Goal: Task Accomplishment & Management: Complete application form

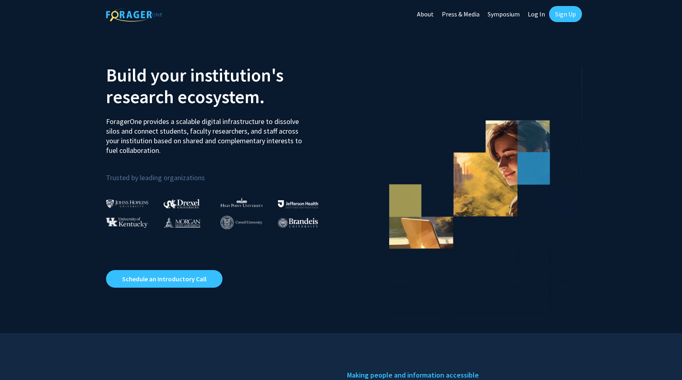
click at [574, 13] on link "Sign Up" at bounding box center [565, 14] width 33 height 16
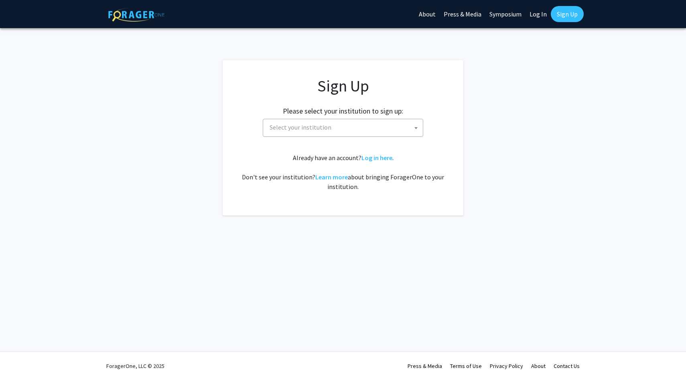
click at [344, 131] on span "Select your institution" at bounding box center [345, 127] width 157 height 16
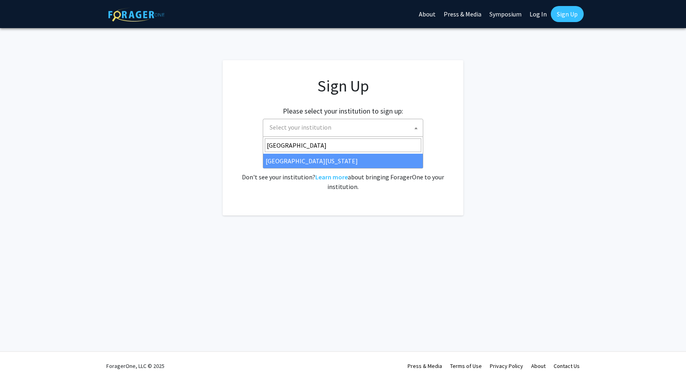
type input "[GEOGRAPHIC_DATA]"
select select "33"
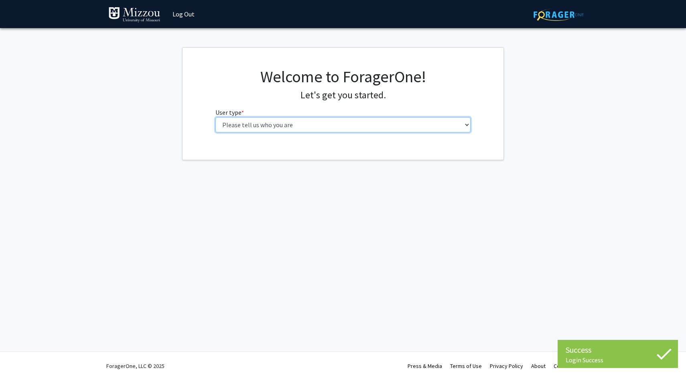
click at [313, 128] on select "Please tell us who you are Undergraduate Student Master's Student Doctoral Cand…" at bounding box center [344, 124] width 256 height 15
click at [263, 124] on select "Please tell us who you are Undergraduate Student Master's Student Doctoral Cand…" at bounding box center [344, 124] width 256 height 15
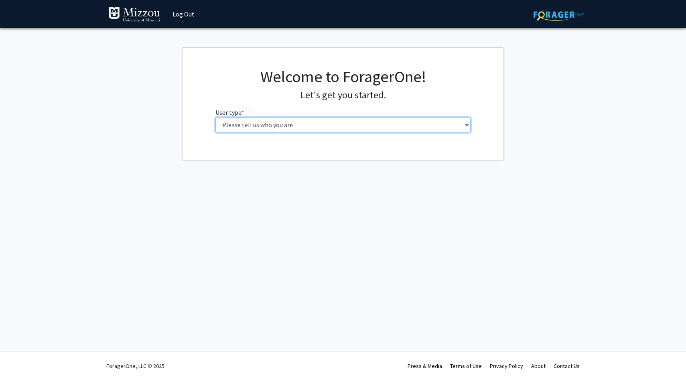
select select "1: undergrad"
click at [216, 117] on select "Please tell us who you are Undergraduate Student Master's Student Doctoral Cand…" at bounding box center [344, 124] width 256 height 15
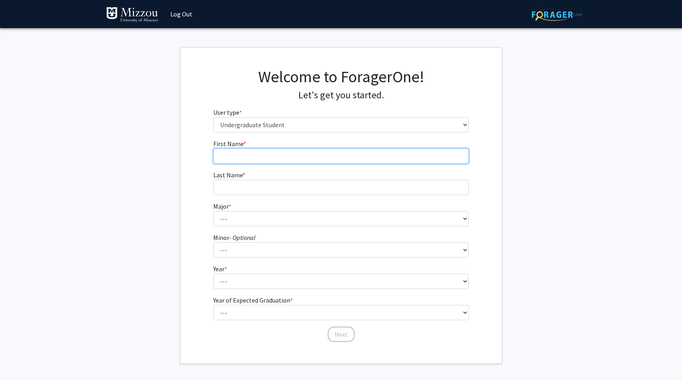
click at [262, 156] on input "First Name * required" at bounding box center [341, 156] width 256 height 15
type input "[PERSON_NAME]"
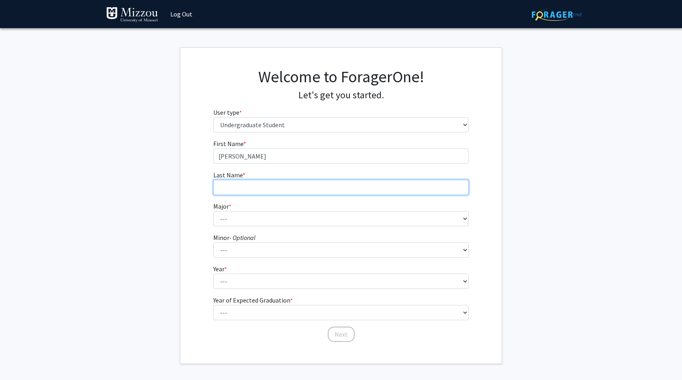
click at [257, 188] on input "Last Name * required" at bounding box center [341, 187] width 256 height 15
type input "[PERSON_NAME]"
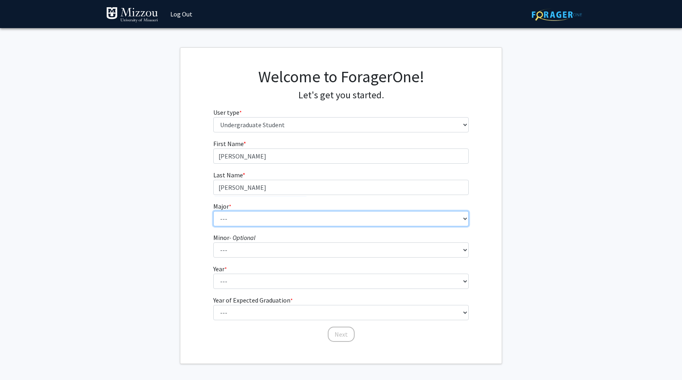
click at [250, 221] on select "--- Agribusiness Management Agricultural Education Agricultural Education: Comm…" at bounding box center [341, 218] width 256 height 15
select select "108: 2601"
click at [213, 211] on select "--- Agribusiness Management Agricultural Education Agricultural Education: Comm…" at bounding box center [341, 218] width 256 height 15
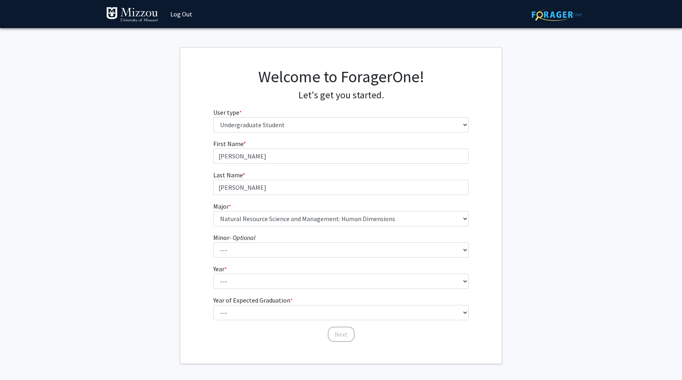
click at [238, 260] on form "First Name * required [PERSON_NAME] Last Name * required [PERSON_NAME] Major * …" at bounding box center [341, 237] width 256 height 196
click at [240, 251] on select "--- Accountancy Aerospace Engineering Aerospace Studies Agribusiness Management…" at bounding box center [341, 249] width 256 height 15
select select "34: 1990"
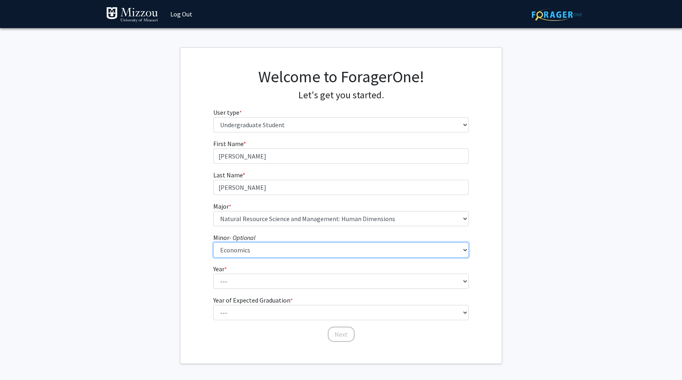
click at [213, 242] on select "--- Accountancy Aerospace Engineering Aerospace Studies Agribusiness Management…" at bounding box center [341, 249] width 256 height 15
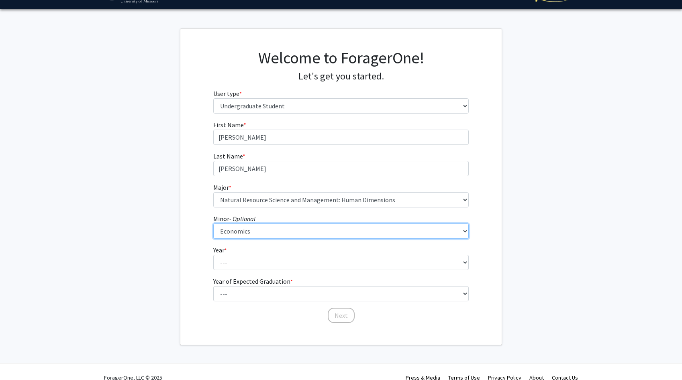
scroll to position [31, 0]
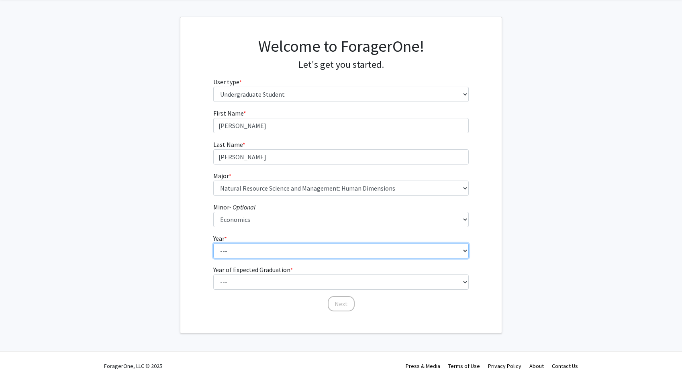
click at [250, 250] on select "--- First-year Sophomore Junior Senior Postbaccalaureate Certificate" at bounding box center [341, 250] width 256 height 15
select select "2: sophomore"
click at [213, 243] on select "--- First-year Sophomore Junior Senior Postbaccalaureate Certificate" at bounding box center [341, 250] width 256 height 15
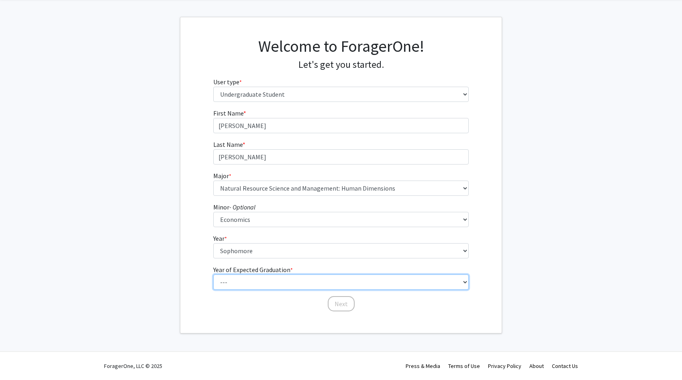
click at [251, 279] on select "--- 2025 2026 2027 2028 2029 2030 2031 2032 2033 2034" at bounding box center [341, 282] width 256 height 15
click at [213, 275] on select "--- 2025 2026 2027 2028 2029 2030 2031 2032 2033 2034" at bounding box center [341, 282] width 256 height 15
click at [331, 285] on select "--- 2025 2026 2027 2028 2029 2030 2031 2032 2033 2034" at bounding box center [341, 282] width 256 height 15
select select "4: 2028"
click at [213, 275] on select "--- 2025 2026 2027 2028 2029 2030 2031 2032 2033 2034" at bounding box center [341, 282] width 256 height 15
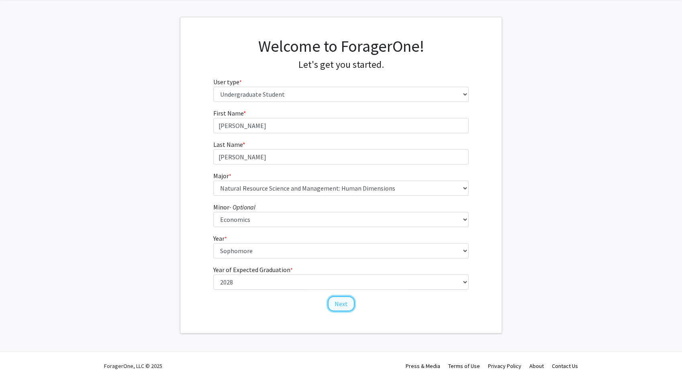
click at [344, 305] on button "Next" at bounding box center [341, 303] width 27 height 15
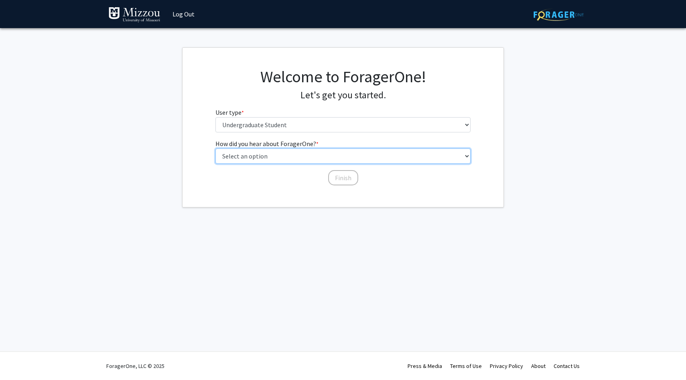
click at [279, 157] on select "Select an option Peer/student recommendation Faculty/staff recommendation Unive…" at bounding box center [344, 156] width 256 height 15
select select "2: faculty_recommendation"
click at [216, 149] on select "Select an option Peer/student recommendation Faculty/staff recommendation Unive…" at bounding box center [344, 156] width 256 height 15
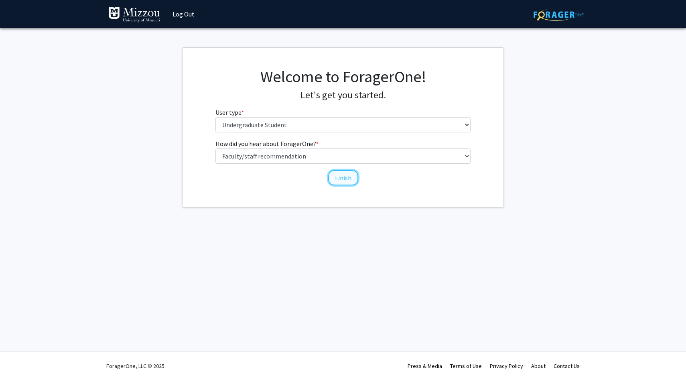
click at [342, 173] on button "Finish" at bounding box center [343, 177] width 30 height 15
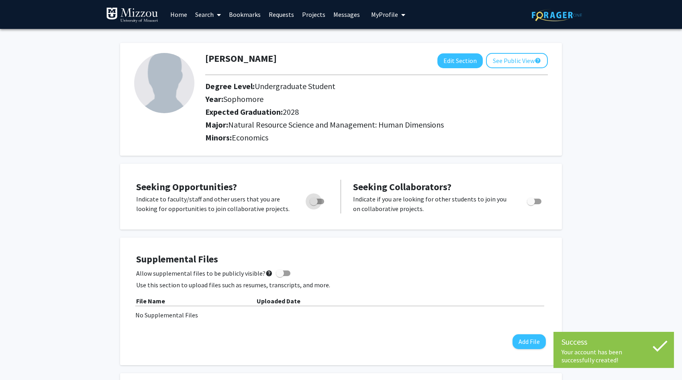
click at [315, 197] on span "Toggle" at bounding box center [313, 201] width 8 height 8
click at [313, 204] on input "Are you actively seeking opportunities?" at bounding box center [313, 204] width 0 height 0
checkbox input "true"
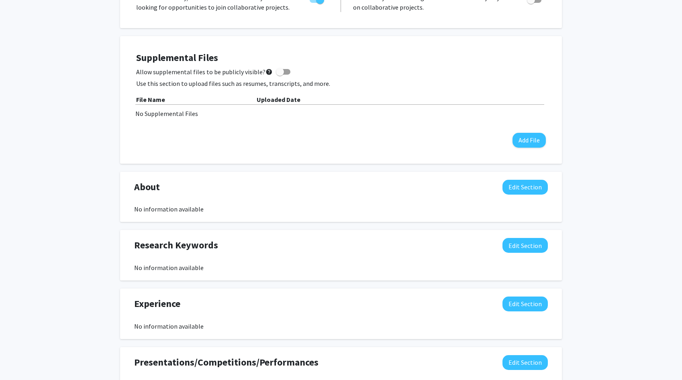
scroll to position [211, 0]
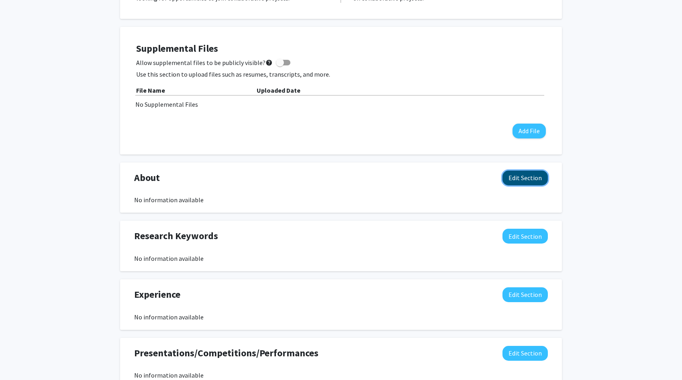
click at [521, 178] on button "Edit Section" at bounding box center [524, 178] width 45 height 15
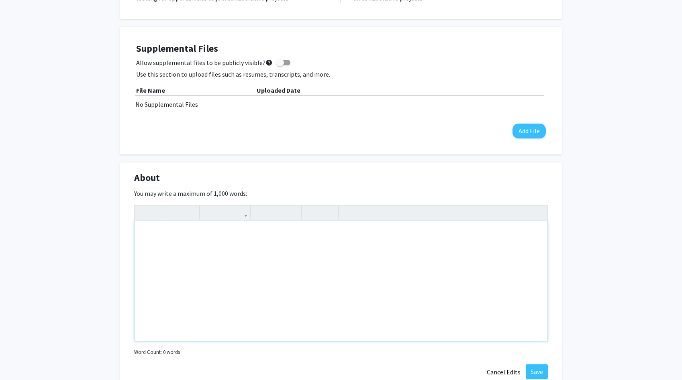
click at [260, 241] on div "Note to users with screen readers: Please deactivate our accessibility plugin f…" at bounding box center [340, 281] width 413 height 120
paste div "To enrich screen reader interactions, please activate Accessibility in Grammarl…"
type textarea "<p>🎓 Double Major | Economics &amp; Natural Resource Science Management (Human …"
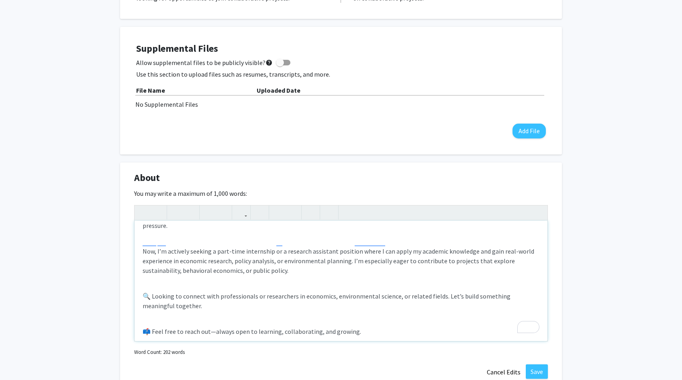
scroll to position [257, 0]
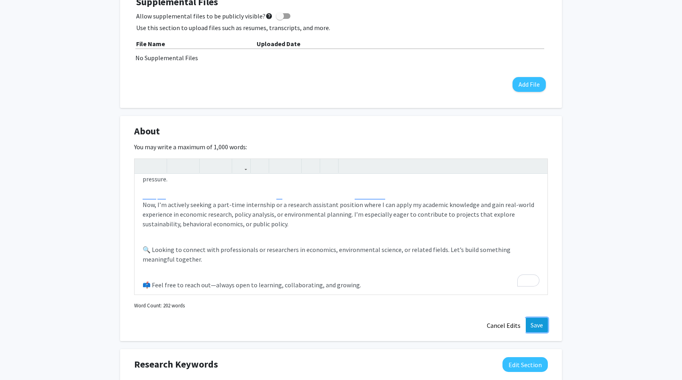
click at [542, 323] on button "Save" at bounding box center [536, 325] width 22 height 14
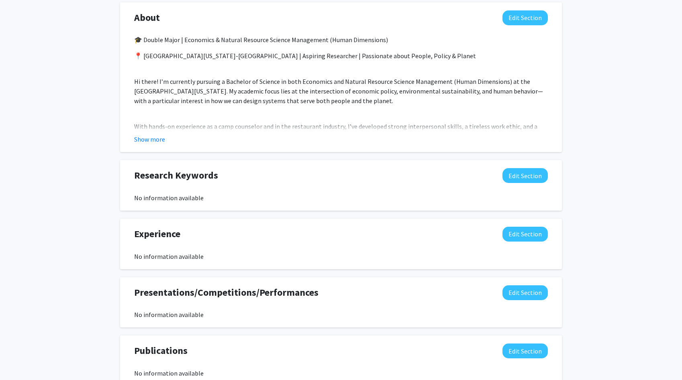
scroll to position [372, 0]
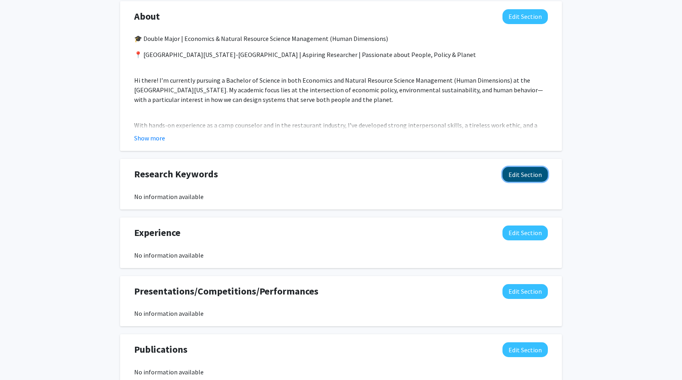
click at [525, 176] on button "Edit Section" at bounding box center [524, 174] width 45 height 15
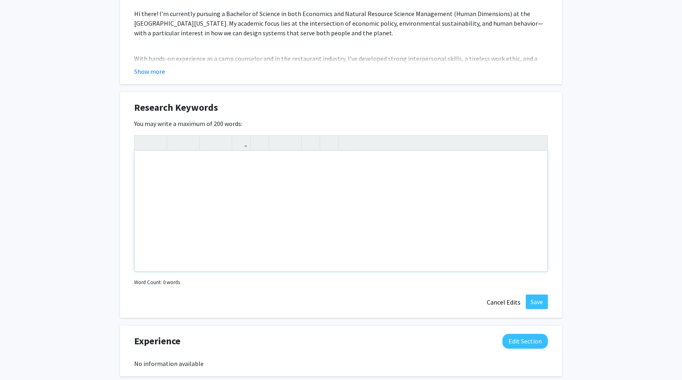
scroll to position [439, 0]
click at [501, 304] on button "Cancel Edits" at bounding box center [503, 301] width 44 height 15
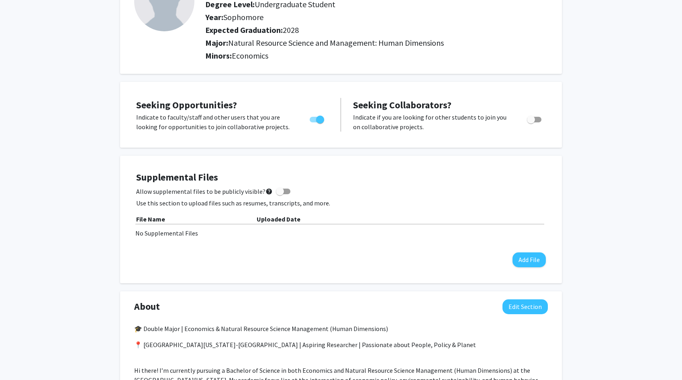
scroll to position [38, 0]
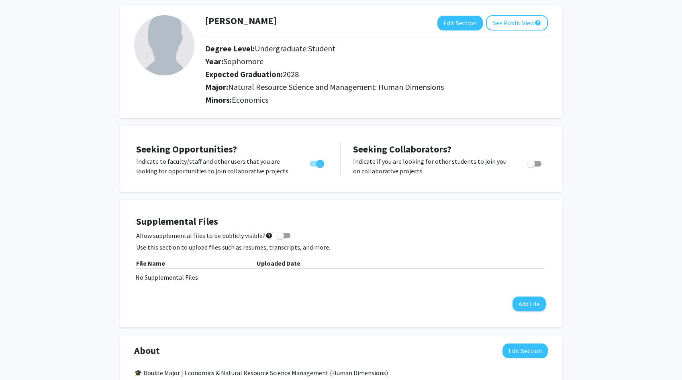
click at [166, 47] on img at bounding box center [164, 45] width 60 height 60
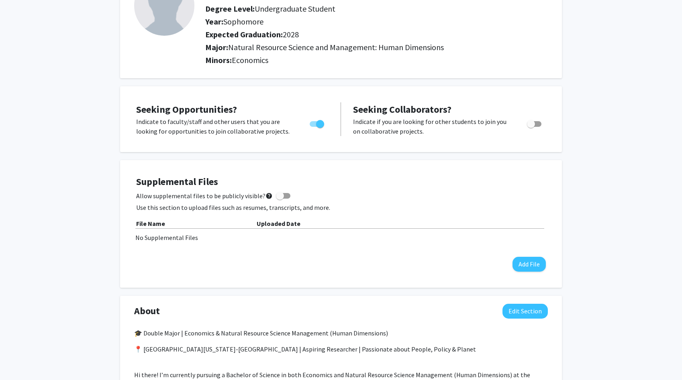
scroll to position [0, 0]
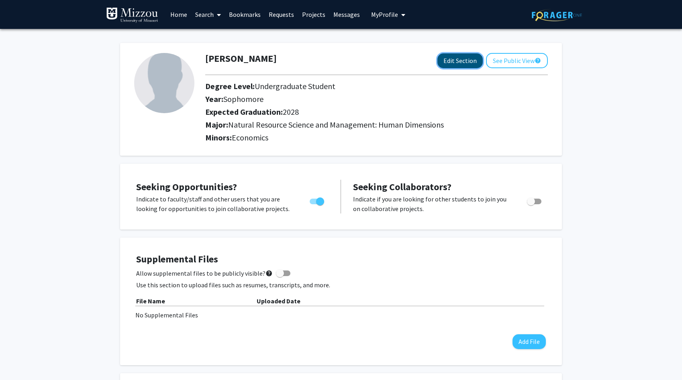
click at [461, 61] on button "Edit Section" at bounding box center [459, 60] width 45 height 15
select select "sophomore"
select select "2028"
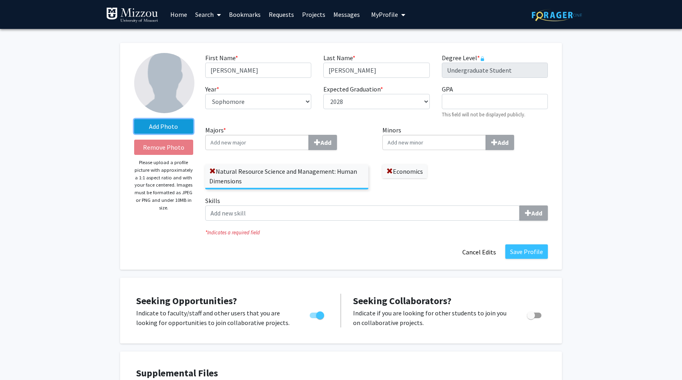
click at [156, 127] on label "Add Photo" at bounding box center [163, 126] width 59 height 14
click at [0, 0] on input "Add Photo" at bounding box center [0, 0] width 0 height 0
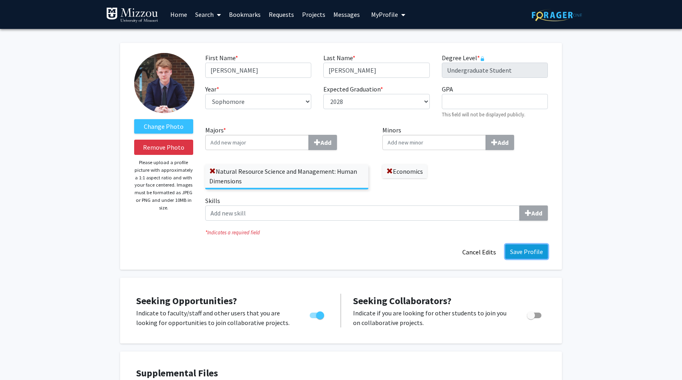
click at [535, 252] on button "Save Profile" at bounding box center [526, 251] width 43 height 14
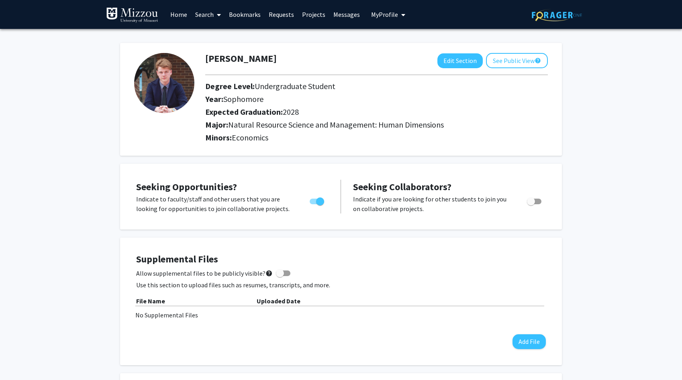
click at [178, 14] on link "Home" at bounding box center [178, 14] width 25 height 28
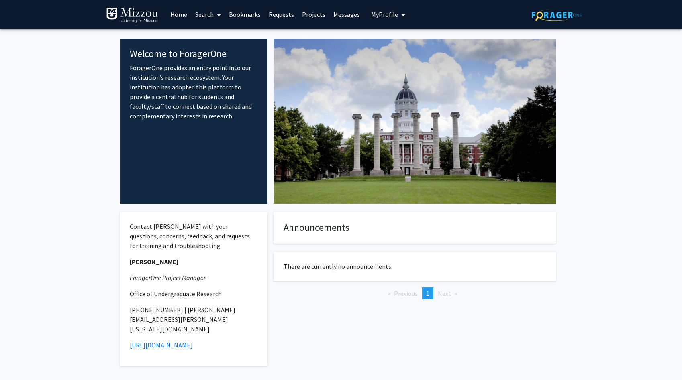
click at [205, 13] on link "Search" at bounding box center [208, 14] width 34 height 28
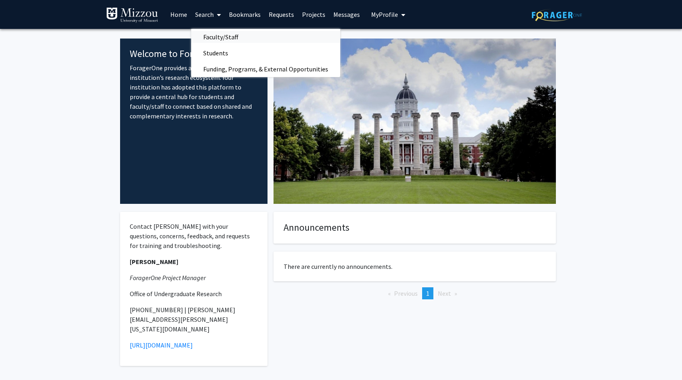
click at [217, 36] on span "Faculty/Staff" at bounding box center [220, 37] width 59 height 16
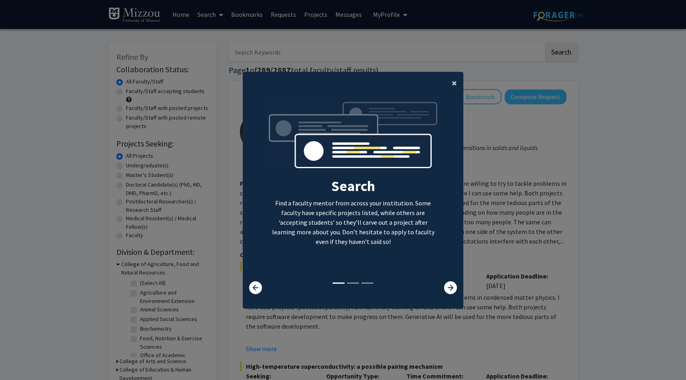
click at [452, 84] on span "×" at bounding box center [454, 83] width 5 height 12
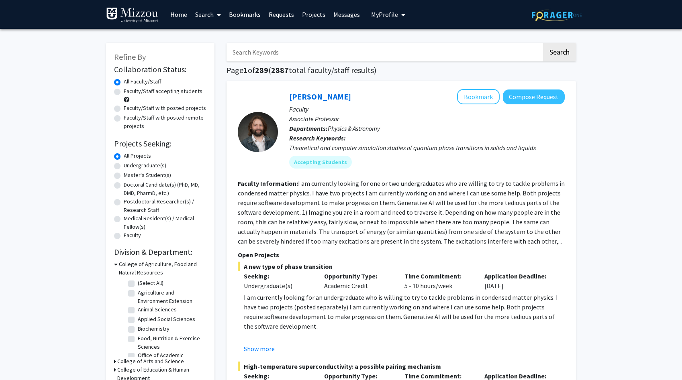
click at [285, 53] on input "Search Keywords" at bounding box center [383, 52] width 315 height 18
type input "Economic"
click at [543, 43] on button "Search" at bounding box center [559, 52] width 33 height 18
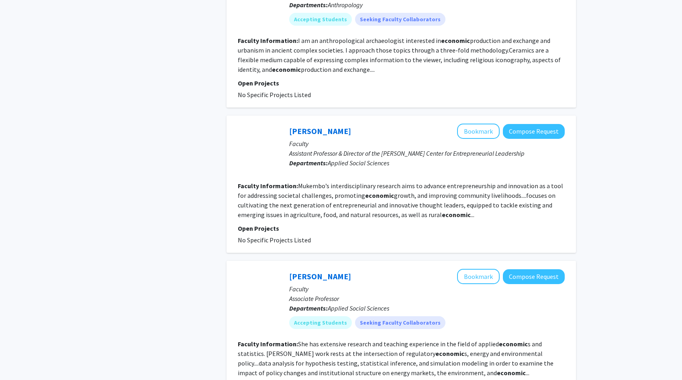
scroll to position [1333, 0]
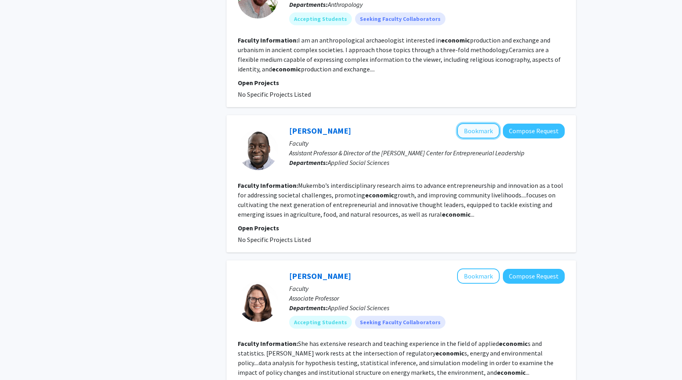
click at [482, 123] on button "Bookmark" at bounding box center [478, 130] width 43 height 15
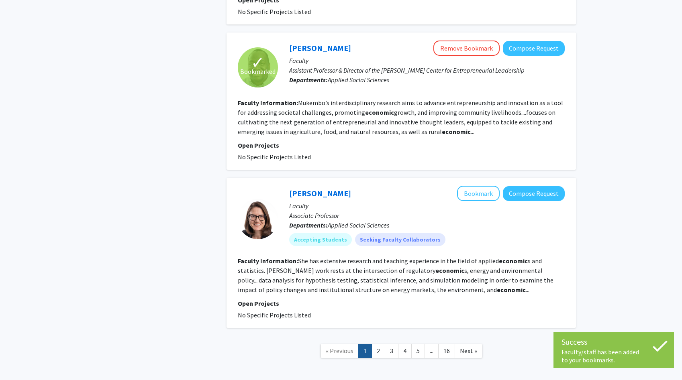
scroll to position [1418, 0]
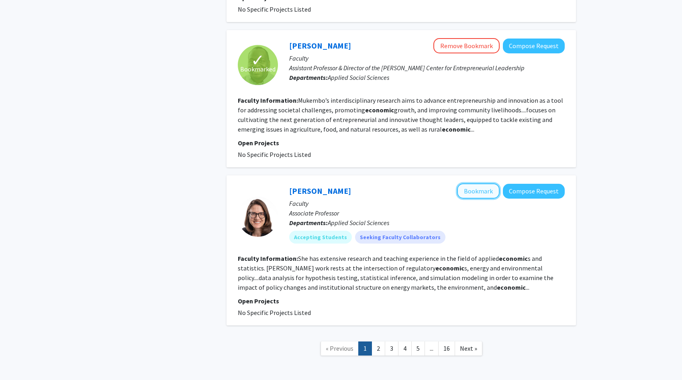
click at [480, 183] on button "Bookmark" at bounding box center [478, 190] width 43 height 15
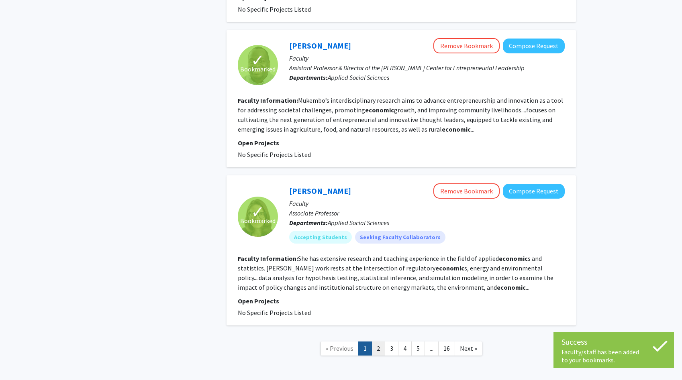
click at [380, 342] on link "2" at bounding box center [378, 349] width 14 height 14
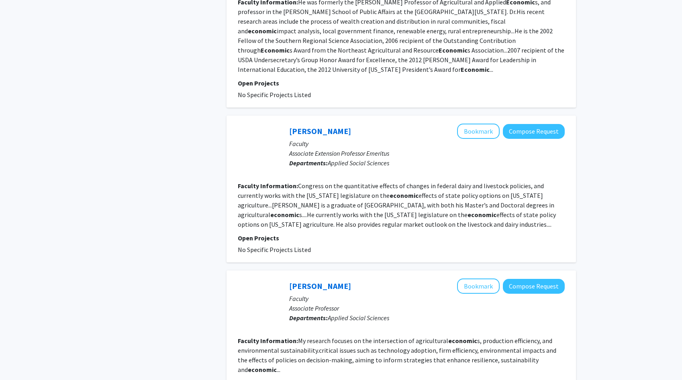
scroll to position [1212, 0]
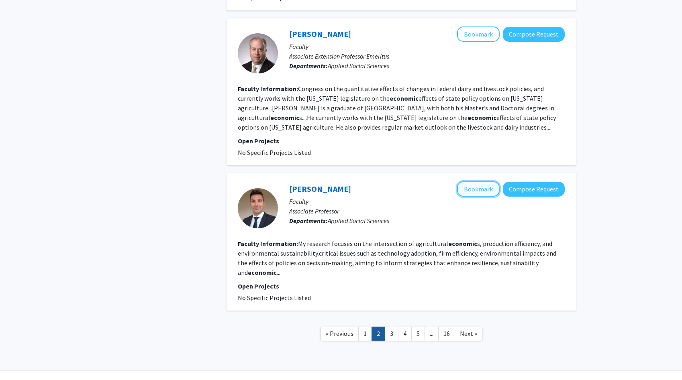
click at [478, 181] on button "Bookmark" at bounding box center [478, 188] width 43 height 15
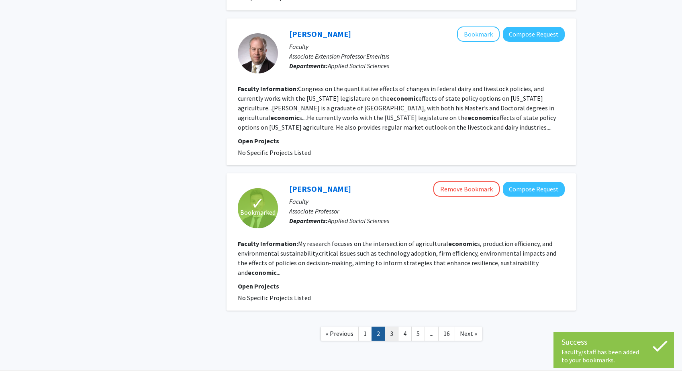
click at [391, 327] on link "3" at bounding box center [392, 334] width 14 height 14
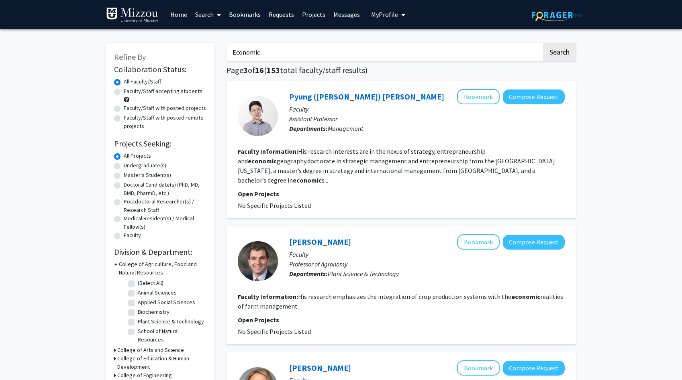
drag, startPoint x: 271, startPoint y: 53, endPoint x: 185, endPoint y: 53, distance: 86.3
click at [543, 43] on button "Search" at bounding box center [559, 52] width 33 height 18
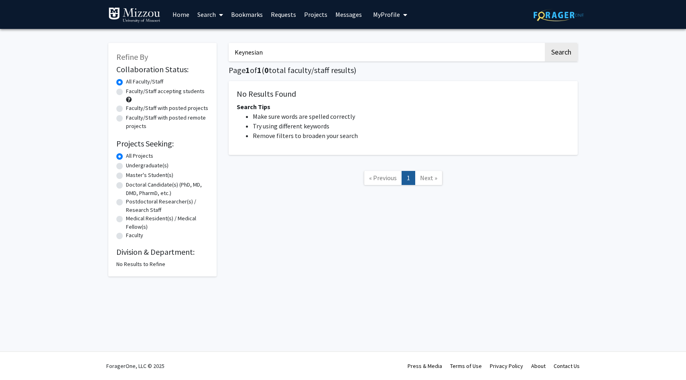
click at [244, 54] on input "Keynesian" at bounding box center [386, 52] width 315 height 18
type input "Keyenesian"
click at [545, 43] on button "Search" at bounding box center [561, 52] width 33 height 18
drag, startPoint x: 281, startPoint y: 52, endPoint x: 218, endPoint y: 51, distance: 62.2
click at [218, 51] on div "Refine By Collaboration Status: Collaboration Status All Faculty/Staff Collabor…" at bounding box center [343, 156] width 482 height 242
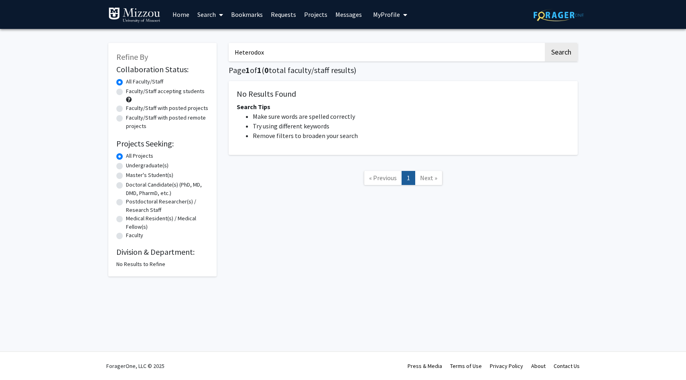
click at [545, 43] on button "Search" at bounding box center [561, 52] width 33 height 18
type input "H"
type input "Modern Monetary Theory"
click at [545, 43] on button "Search" at bounding box center [561, 52] width 33 height 18
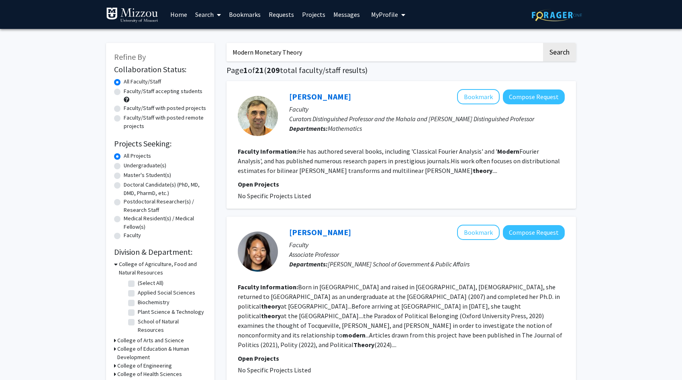
click at [124, 165] on label "Undergraduate(s)" at bounding box center [145, 165] width 43 height 8
click at [124, 165] on input "Undergraduate(s)" at bounding box center [126, 163] width 5 height 5
radio input "true"
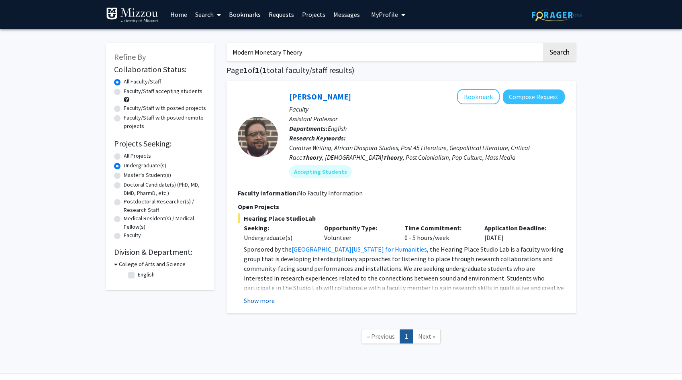
click at [268, 296] on button "Show more" at bounding box center [259, 301] width 31 height 10
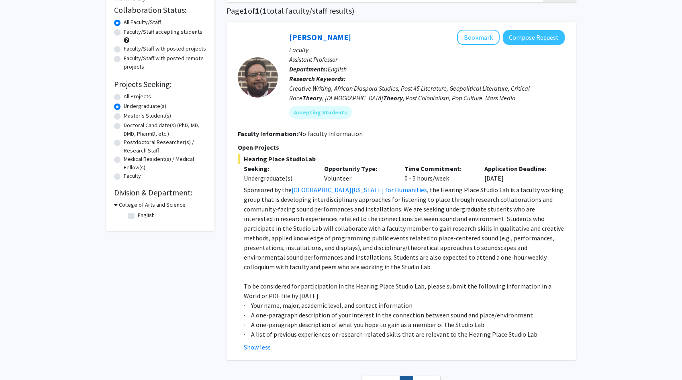
scroll to position [48, 0]
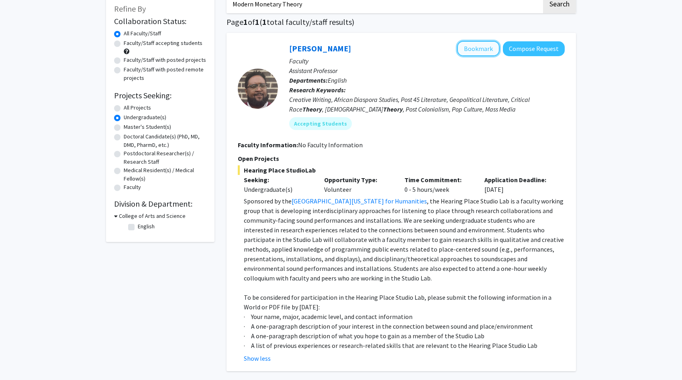
click at [473, 48] on button "Bookmark" at bounding box center [478, 48] width 43 height 15
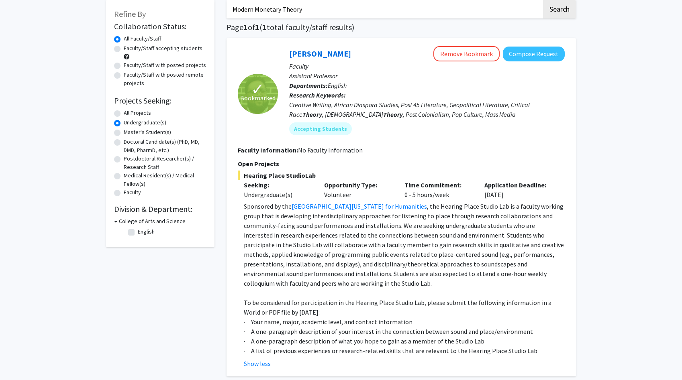
scroll to position [0, 0]
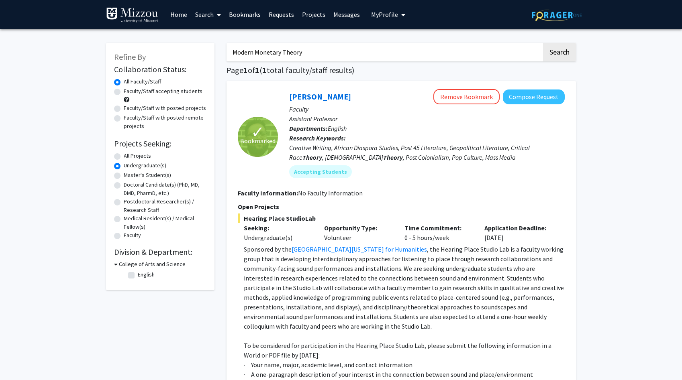
click at [311, 17] on link "Projects" at bounding box center [313, 14] width 31 height 28
click at [311, 14] on link "Projects" at bounding box center [313, 14] width 31 height 28
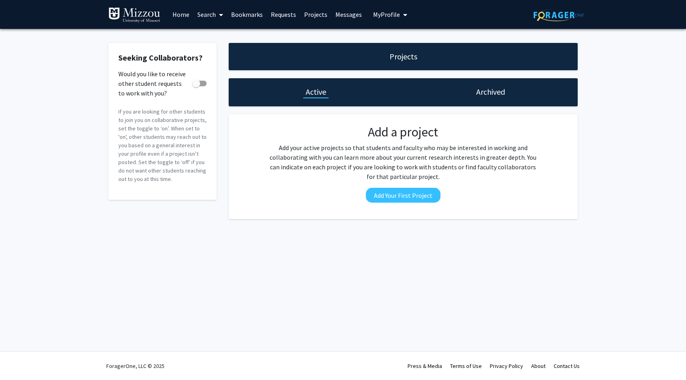
click at [279, 18] on link "Requests" at bounding box center [283, 14] width 33 height 28
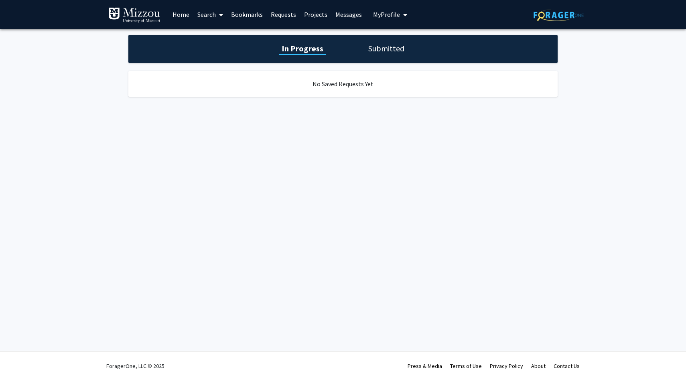
click at [248, 12] on link "Bookmarks" at bounding box center [247, 14] width 40 height 28
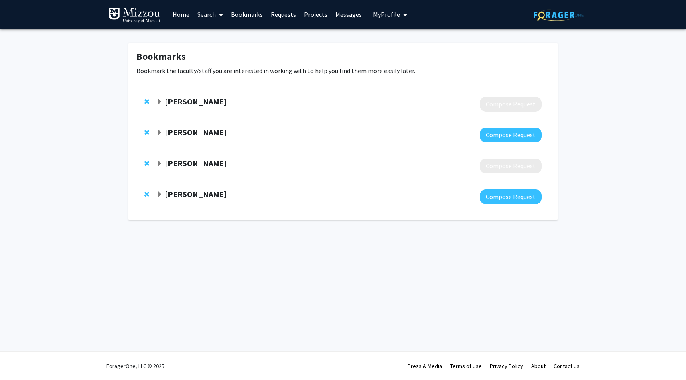
click at [160, 100] on span "Expand Stephen Mukembo Bookmark" at bounding box center [160, 102] width 6 height 6
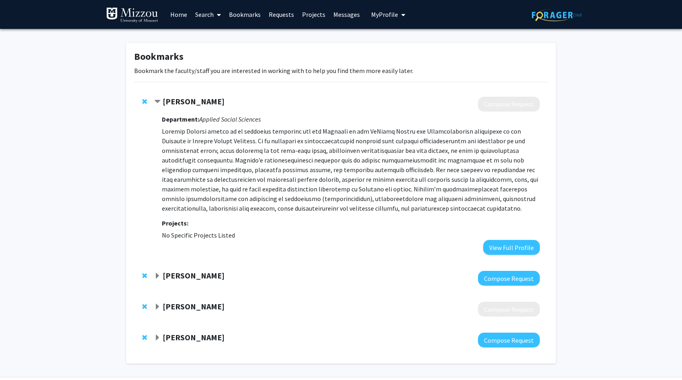
click at [160, 100] on span "Contract Stephen Mukembo Bookmark" at bounding box center [157, 102] width 6 height 6
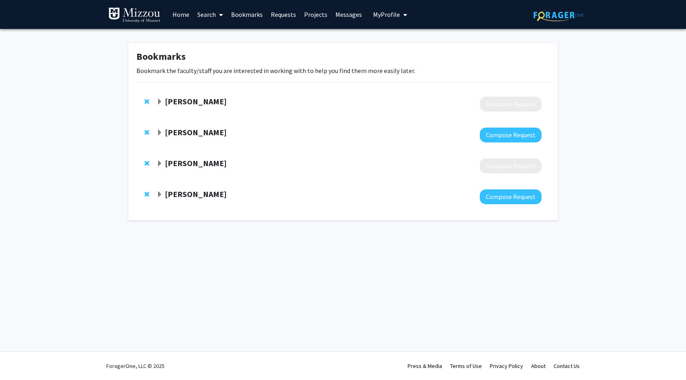
click at [160, 194] on span "Expand Donald Quist Bookmark" at bounding box center [160, 194] width 6 height 6
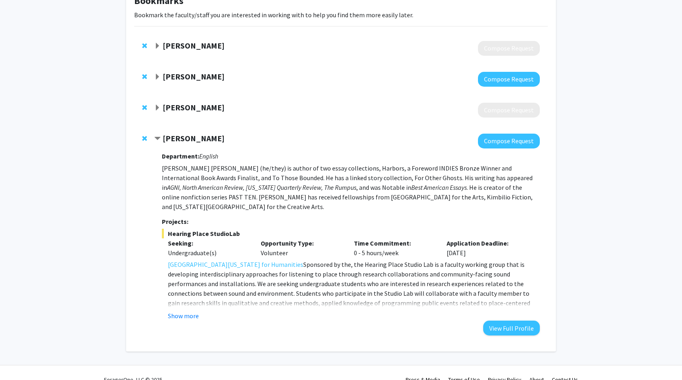
scroll to position [60, 0]
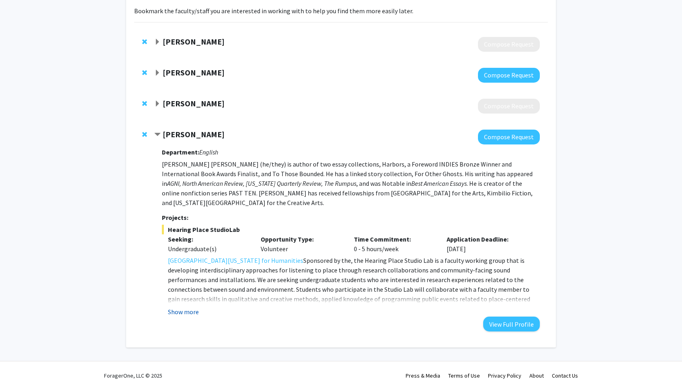
click at [187, 307] on button "Show more" at bounding box center [183, 312] width 31 height 10
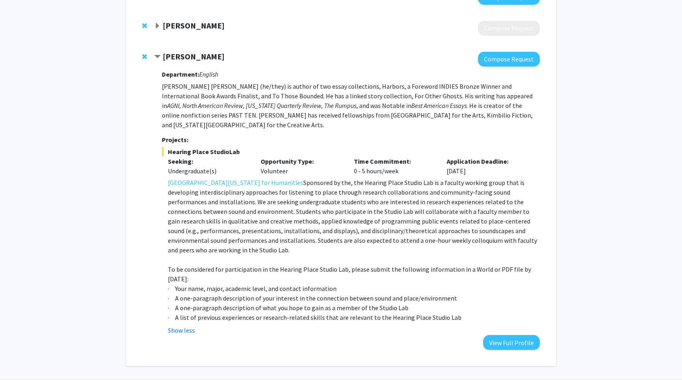
scroll to position [140, 0]
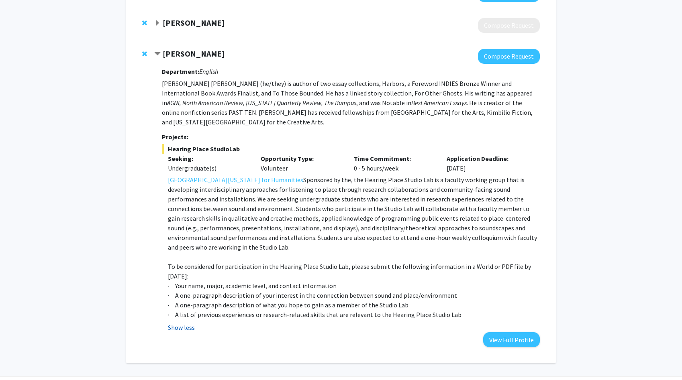
click at [179, 323] on button "Show less" at bounding box center [181, 328] width 27 height 10
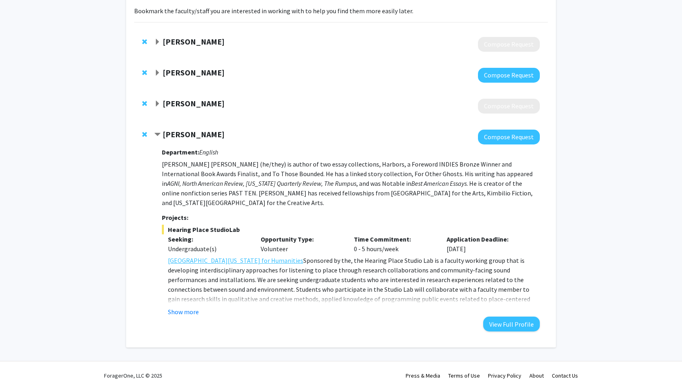
scroll to position [0, 0]
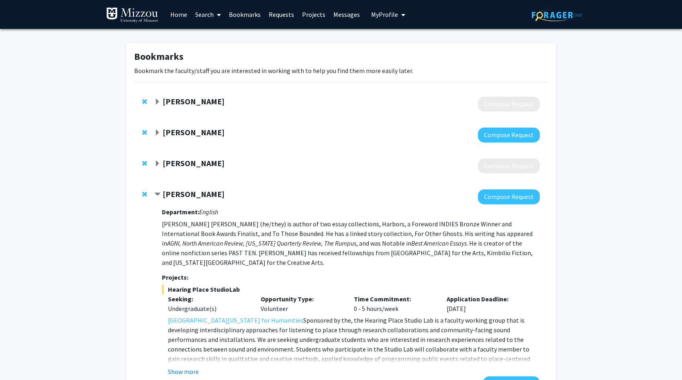
click at [157, 194] on span "Contract Donald Quist Bookmark" at bounding box center [157, 194] width 6 height 6
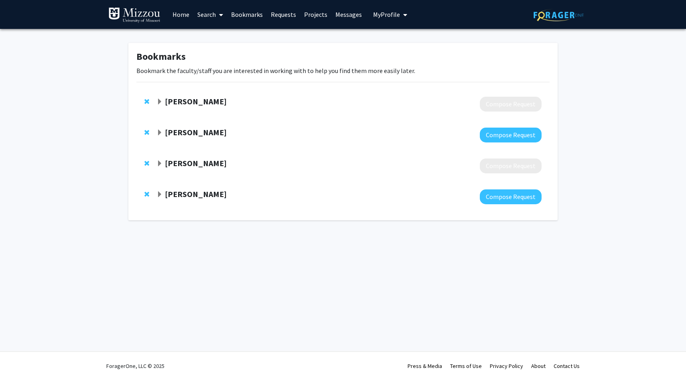
click at [188, 15] on link "Home" at bounding box center [181, 14] width 25 height 28
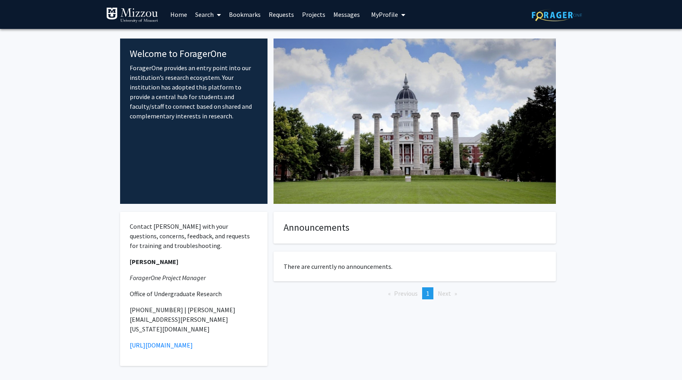
click at [250, 16] on link "Bookmarks" at bounding box center [245, 14] width 40 height 28
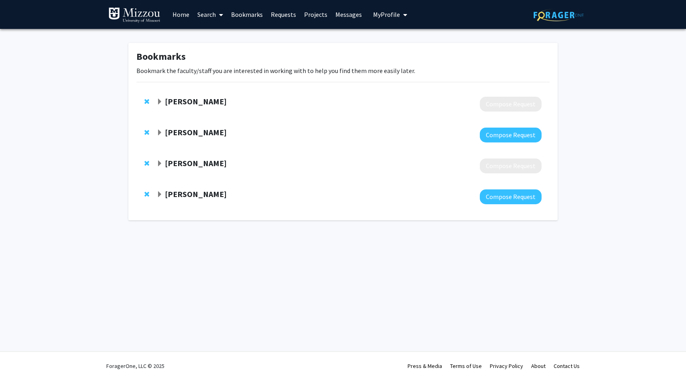
click at [283, 14] on link "Requests" at bounding box center [283, 14] width 33 height 28
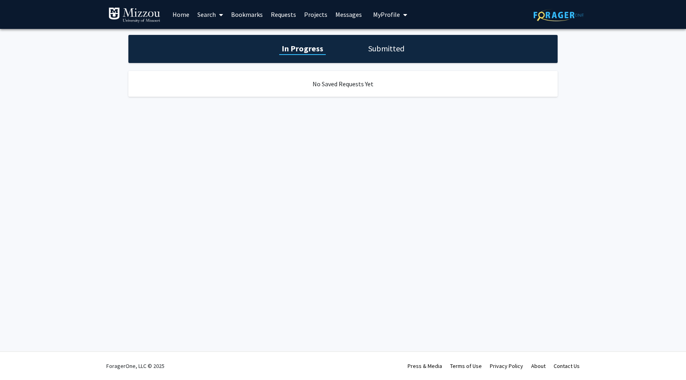
click at [249, 16] on link "Bookmarks" at bounding box center [247, 14] width 40 height 28
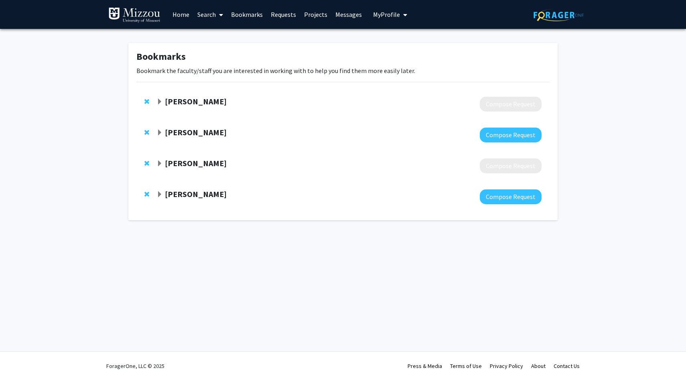
click at [212, 16] on link "Search" at bounding box center [210, 14] width 34 height 28
click at [222, 36] on span "Faculty/Staff" at bounding box center [222, 37] width 59 height 16
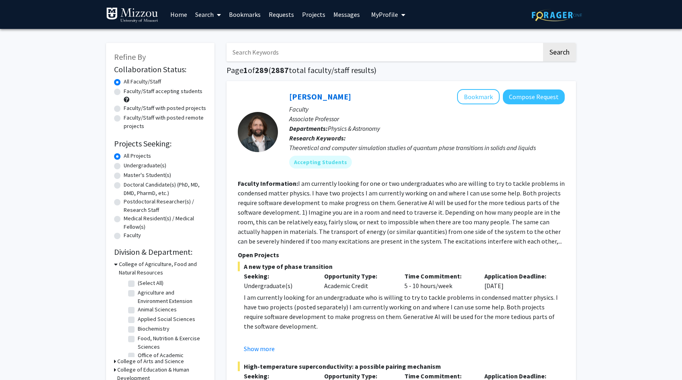
click at [287, 54] on input "Search Keywords" at bounding box center [383, 52] width 315 height 18
type input "Economic modern"
click at [543, 43] on button "Search" at bounding box center [559, 52] width 33 height 18
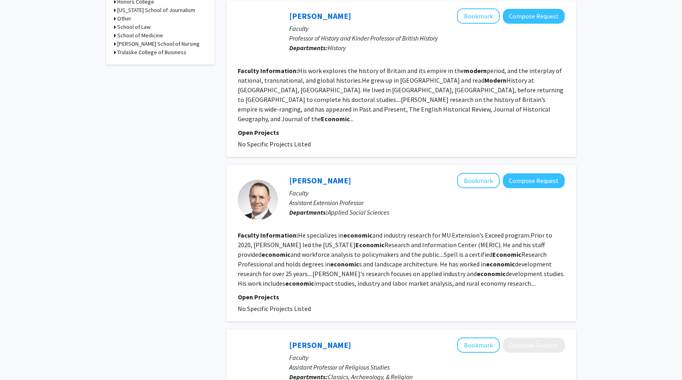
scroll to position [489, 0]
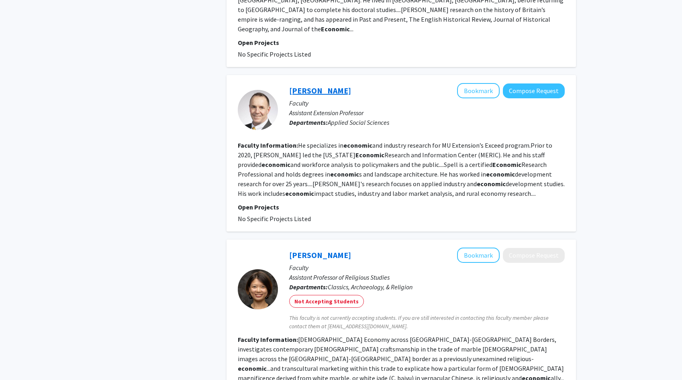
click at [319, 85] on link "Alan Spell" at bounding box center [320, 90] width 62 height 10
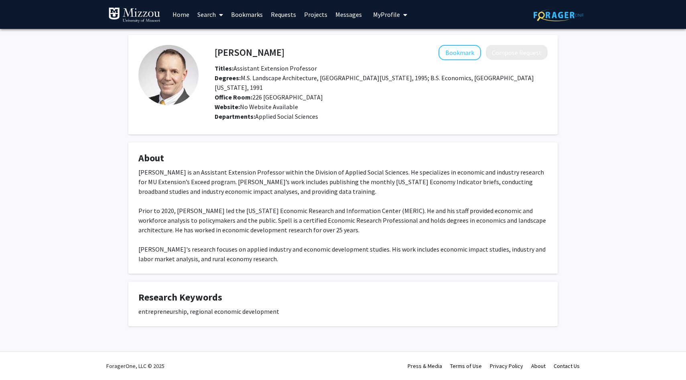
click at [385, 15] on span "My Profile" at bounding box center [386, 14] width 27 height 8
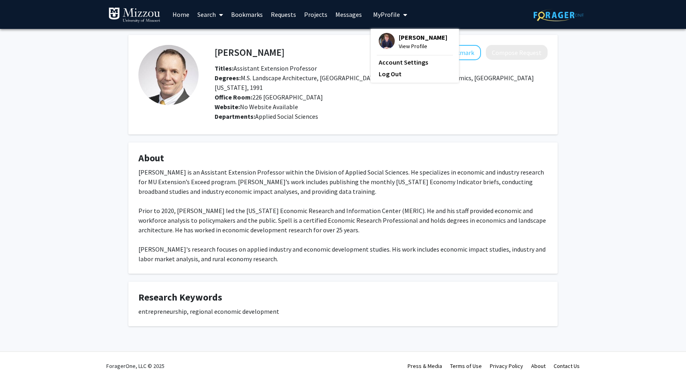
click at [174, 14] on link "Home" at bounding box center [181, 14] width 25 height 28
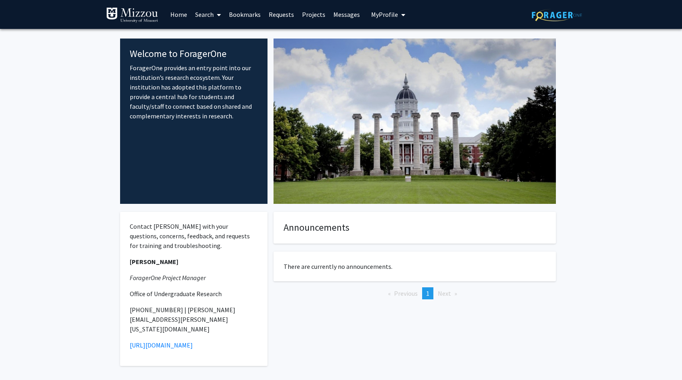
click at [401, 12] on icon "My profile dropdown to access profile and logout" at bounding box center [403, 15] width 4 height 6
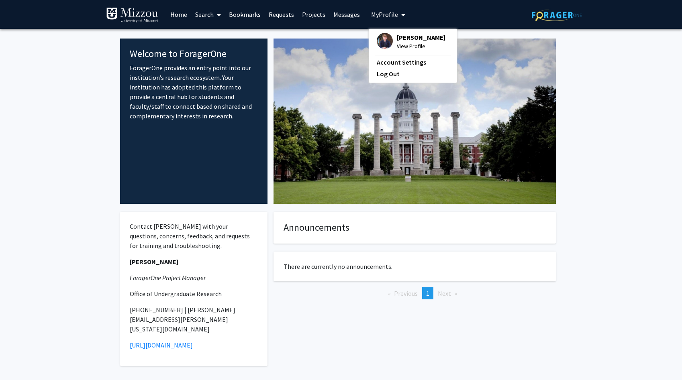
click at [413, 38] on span "Elijah Andrews" at bounding box center [421, 37] width 49 height 9
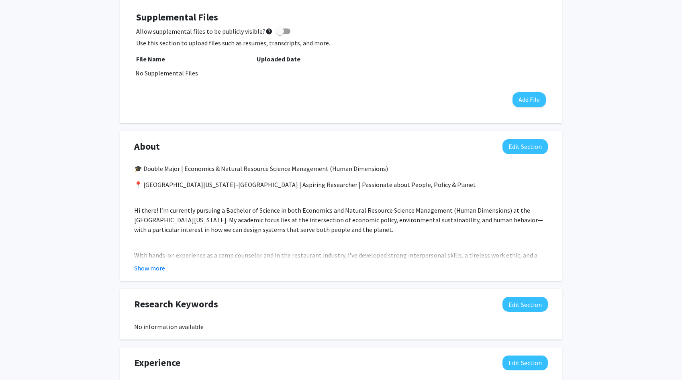
scroll to position [245, 0]
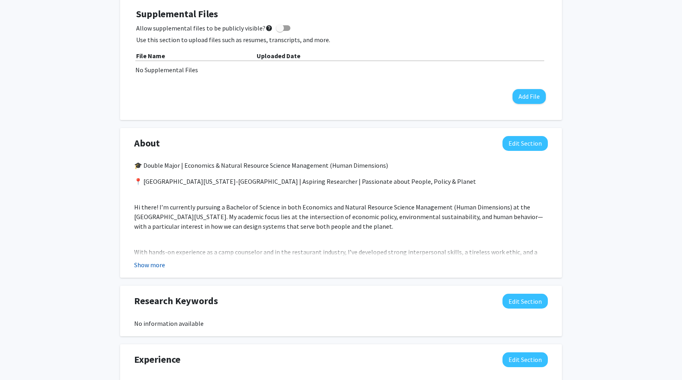
click at [153, 263] on button "Show more" at bounding box center [149, 265] width 31 height 10
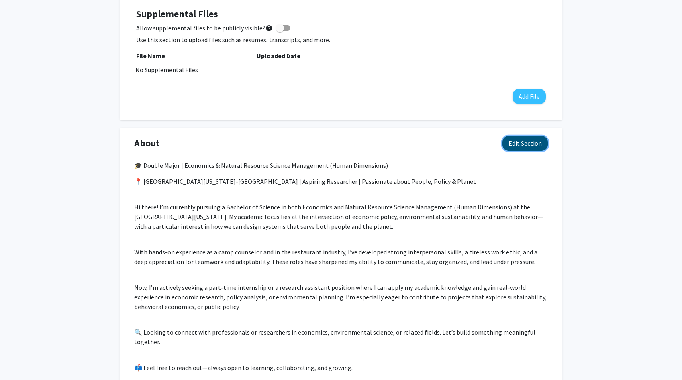
click at [536, 139] on button "Edit Section" at bounding box center [524, 143] width 45 height 15
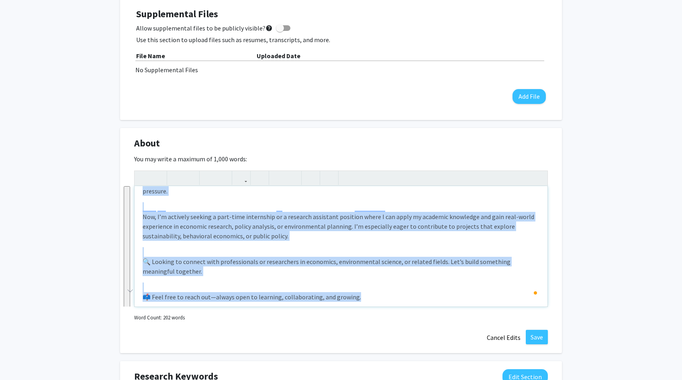
scroll to position [114, 0]
drag, startPoint x: 141, startPoint y: 196, endPoint x: 364, endPoint y: 340, distance: 265.1
click at [364, 340] on div "About Edit Section You may write a maximum of 1,000 words: 🎓 Double Major | Eco…" at bounding box center [340, 241] width 441 height 226
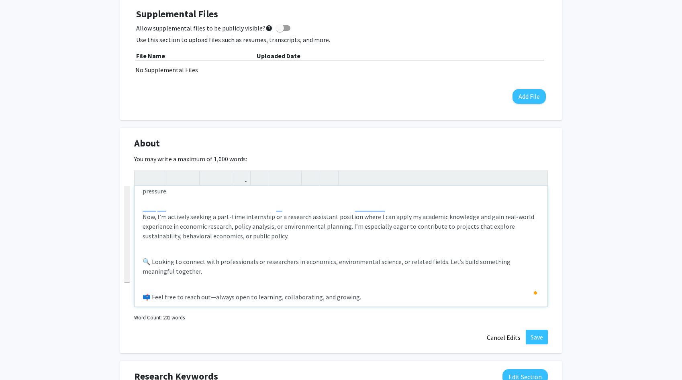
scroll to position [0, 0]
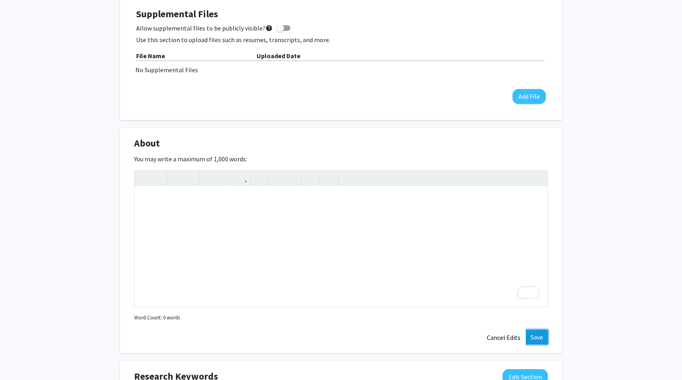
click at [536, 341] on button "Save" at bounding box center [536, 337] width 22 height 14
